Goal: Task Accomplishment & Management: Use online tool/utility

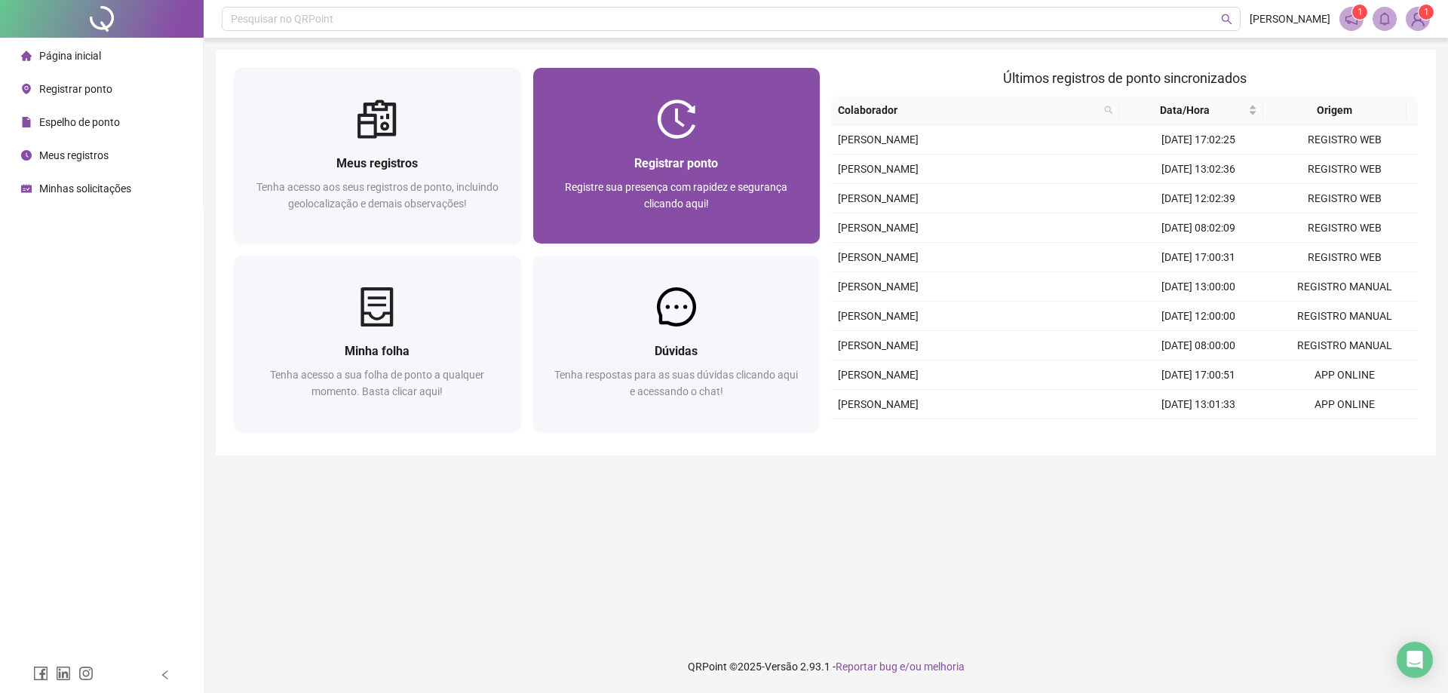
click at [671, 127] on img at bounding box center [676, 119] width 39 height 39
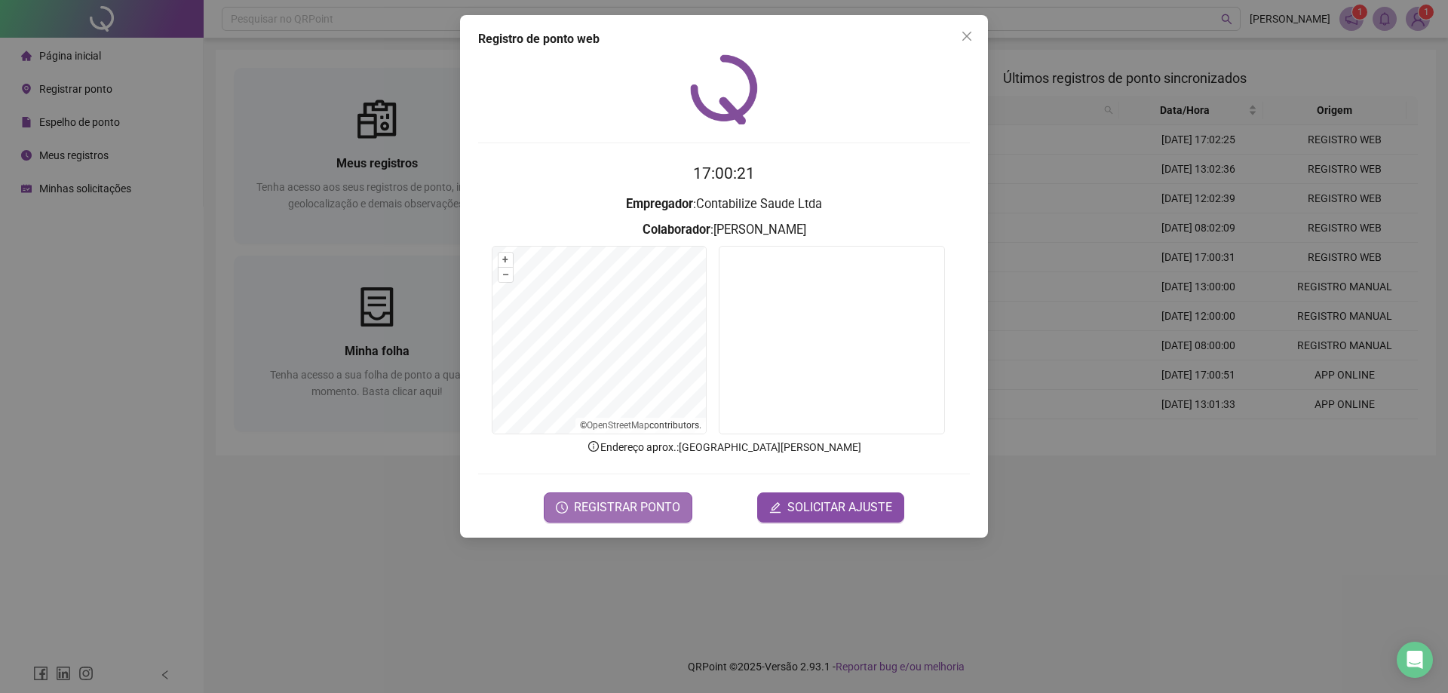
click at [636, 509] on span "REGISTRAR PONTO" at bounding box center [627, 508] width 106 height 18
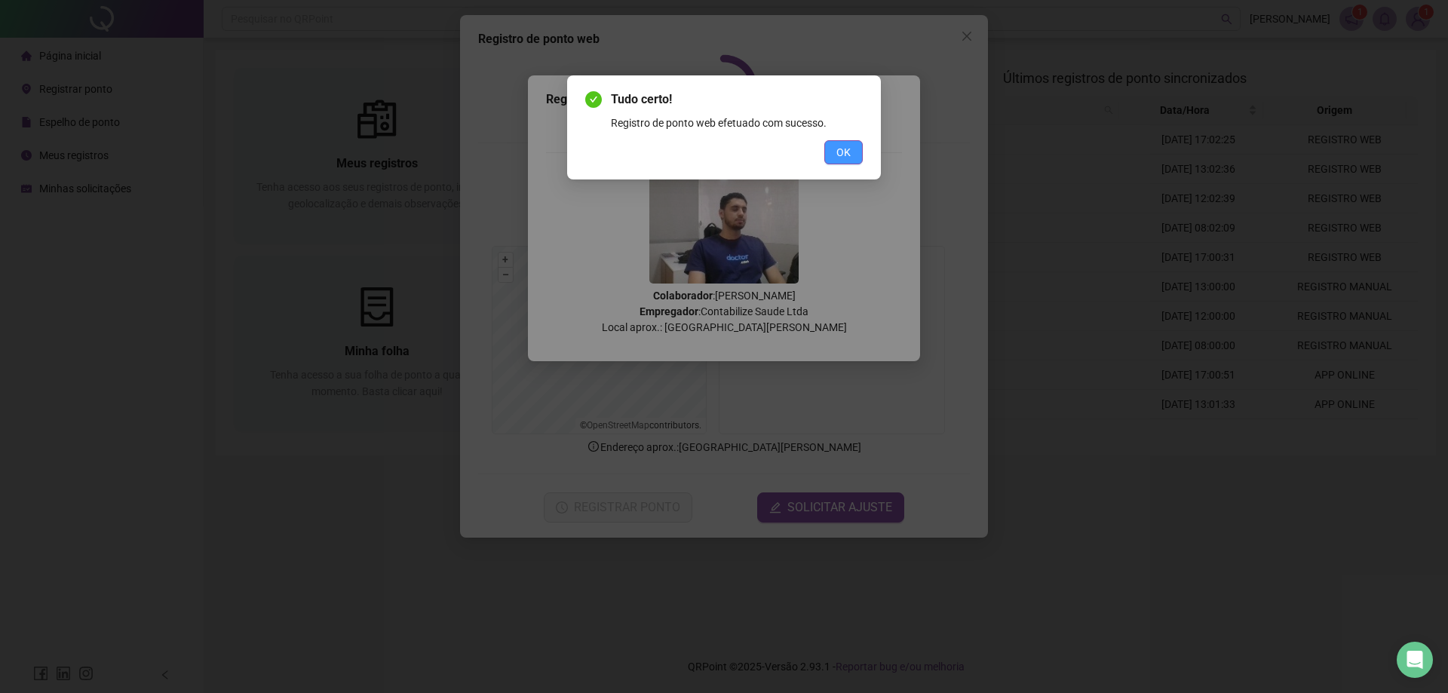
click at [843, 153] on span "OK" at bounding box center [844, 152] width 14 height 17
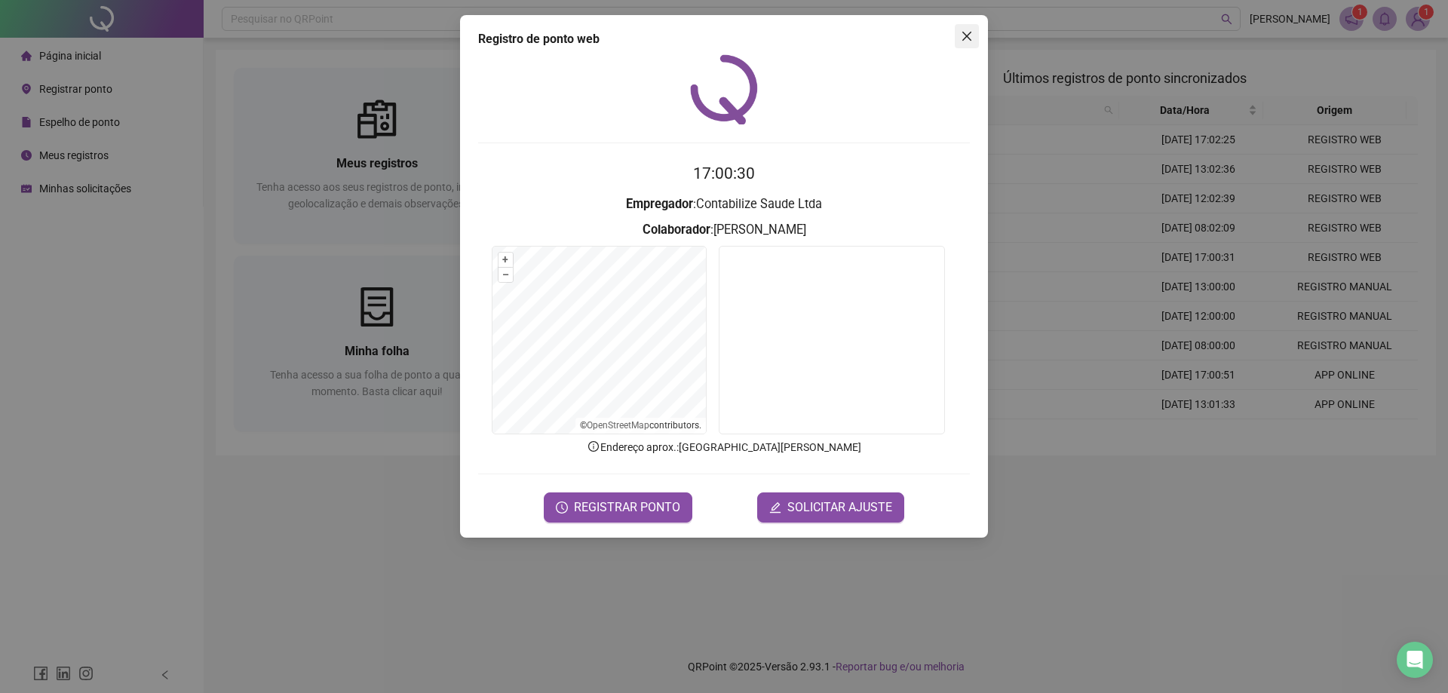
click at [957, 35] on span "Close" at bounding box center [967, 36] width 24 height 12
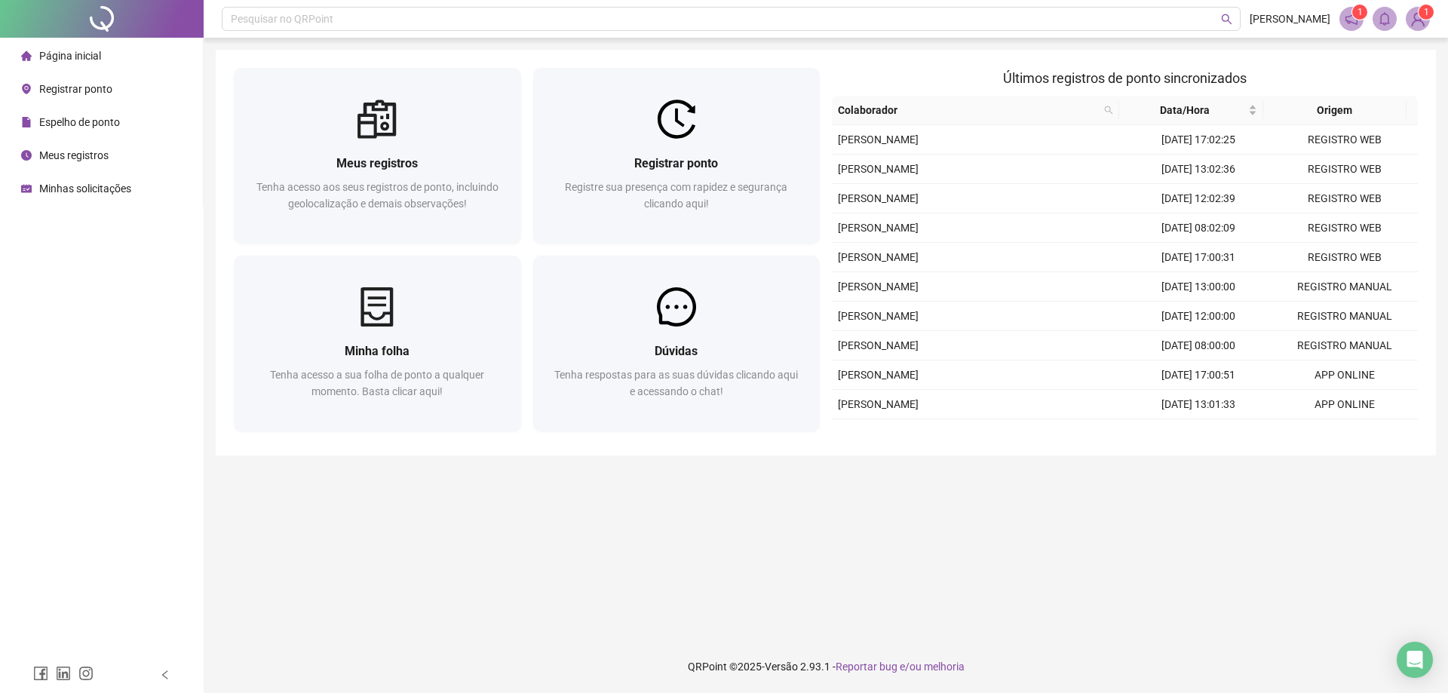
click at [65, 106] on ul "Página inicial Registrar ponto Espelho de ponto Meus registros Minhas solicitaç…" at bounding box center [102, 122] width 204 height 169
click at [81, 85] on span "Registrar ponto" at bounding box center [75, 89] width 73 height 12
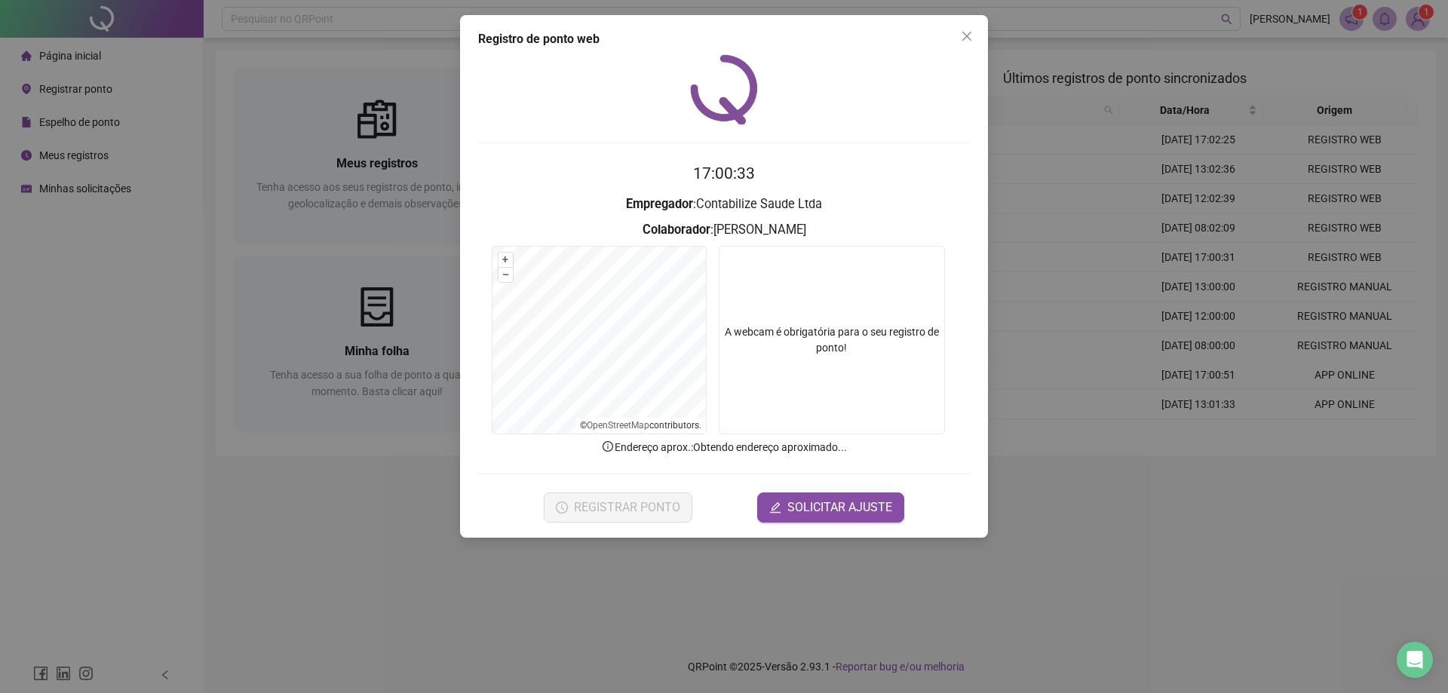
click at [979, 26] on div "Registro de ponto web 17:00:33 Empregador : Contabilize Saude Ltda Colaborador …" at bounding box center [724, 276] width 528 height 523
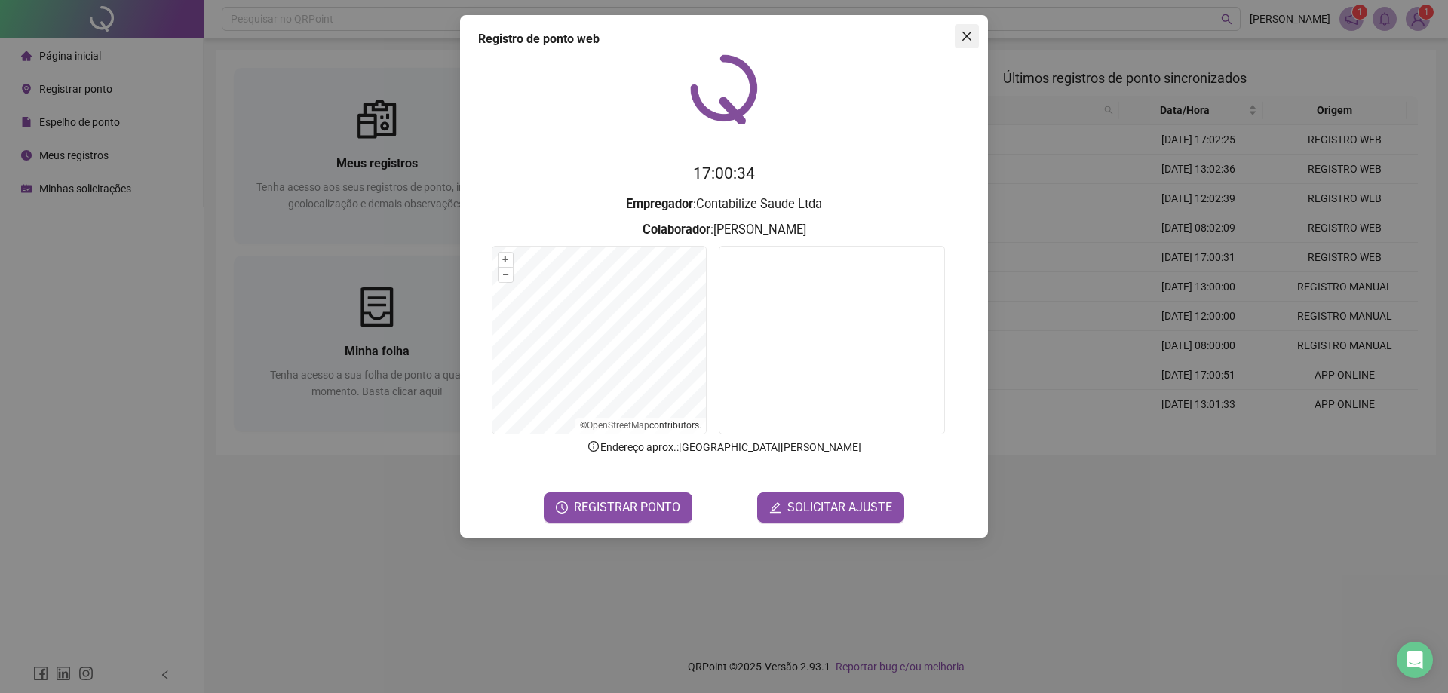
click at [976, 29] on button "Close" at bounding box center [967, 36] width 24 height 24
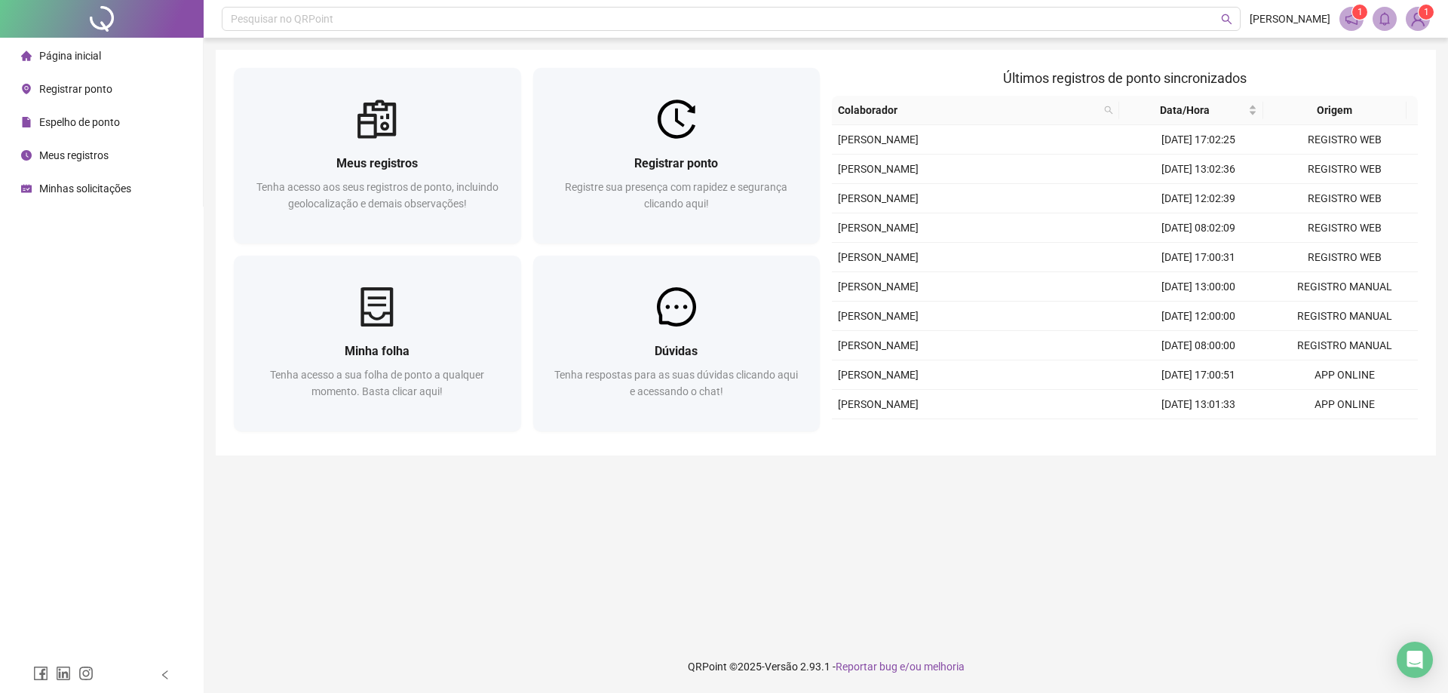
click at [89, 60] on span "Página inicial" at bounding box center [70, 56] width 62 height 12
click at [110, 155] on li "Meus registros" at bounding box center [101, 155] width 197 height 30
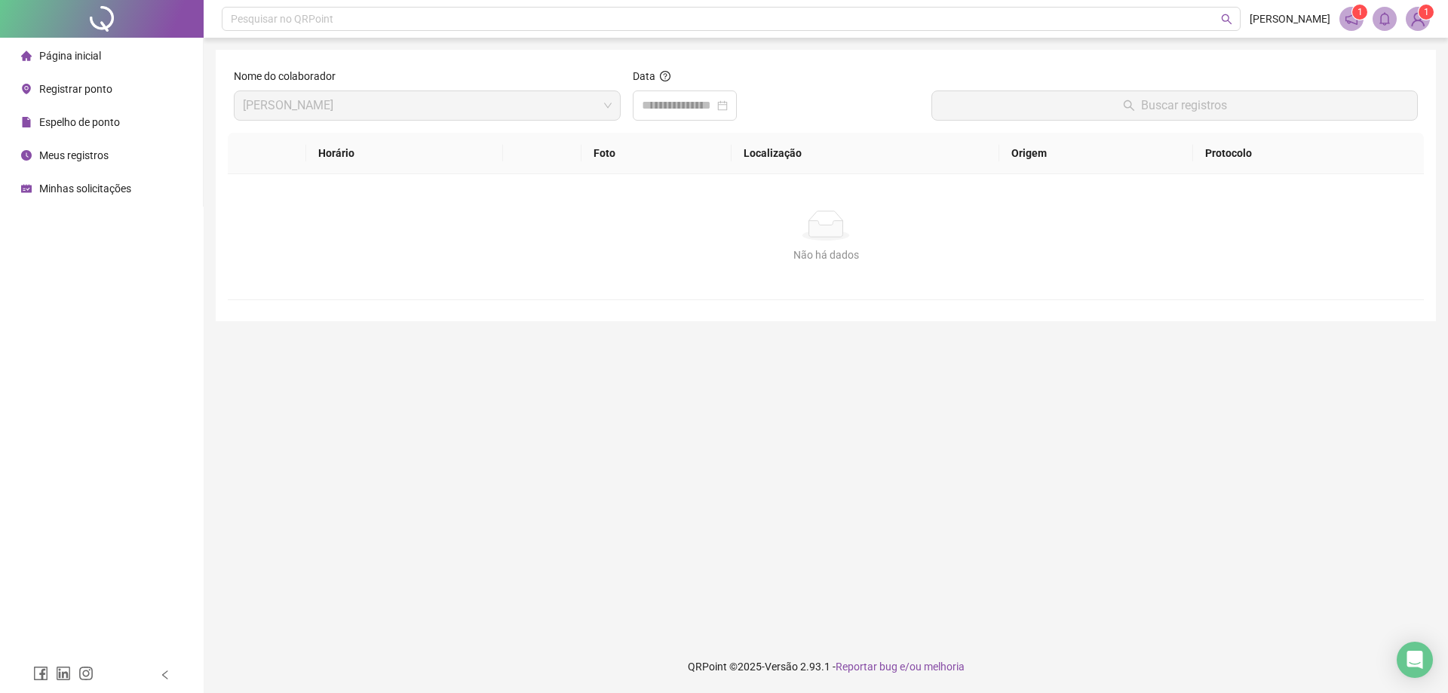
click at [82, 57] on span "Página inicial" at bounding box center [70, 56] width 62 height 12
